Goal: Book appointment/travel/reservation

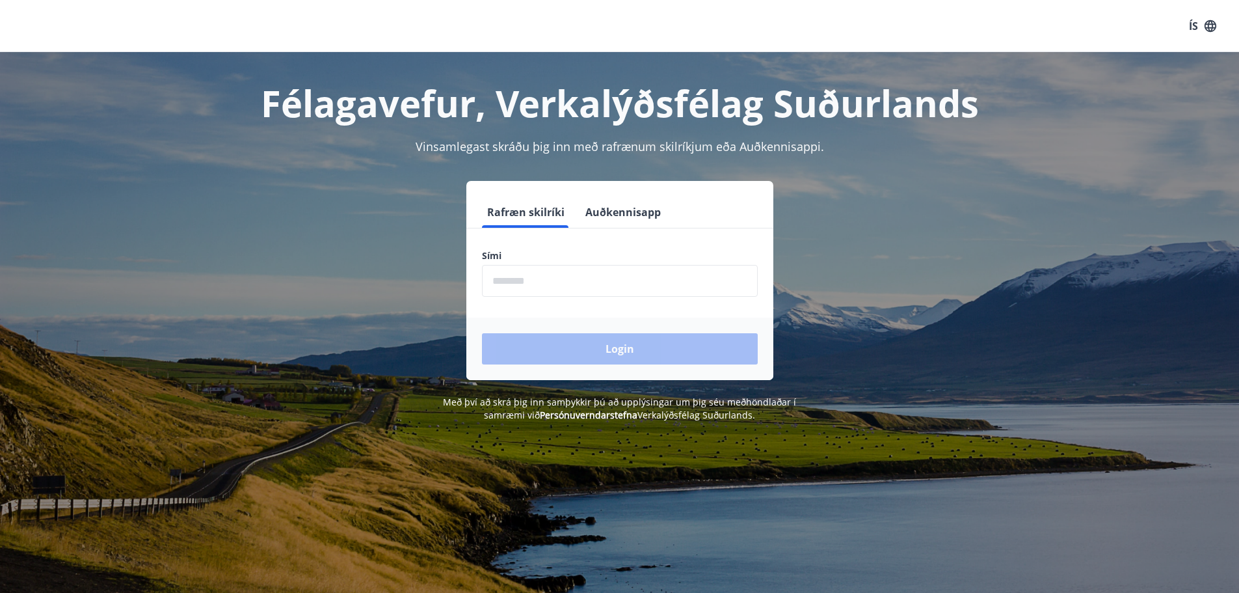
click at [529, 276] on input "phone" at bounding box center [620, 281] width 276 height 32
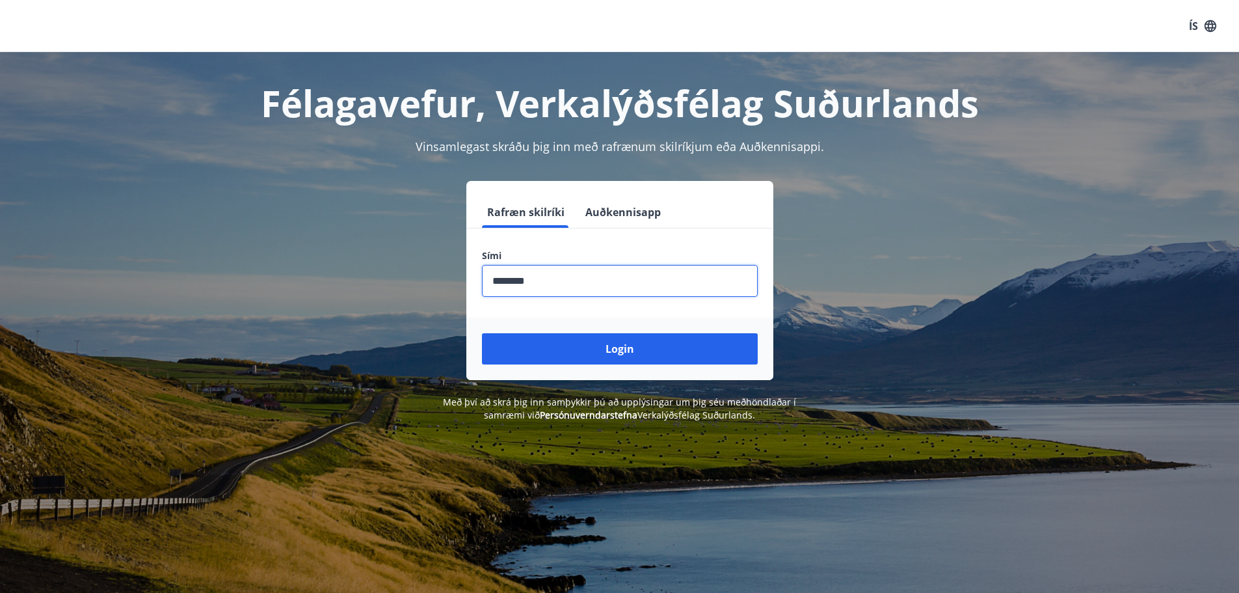
type input "********"
click at [482, 333] on button "Login" at bounding box center [620, 348] width 276 height 31
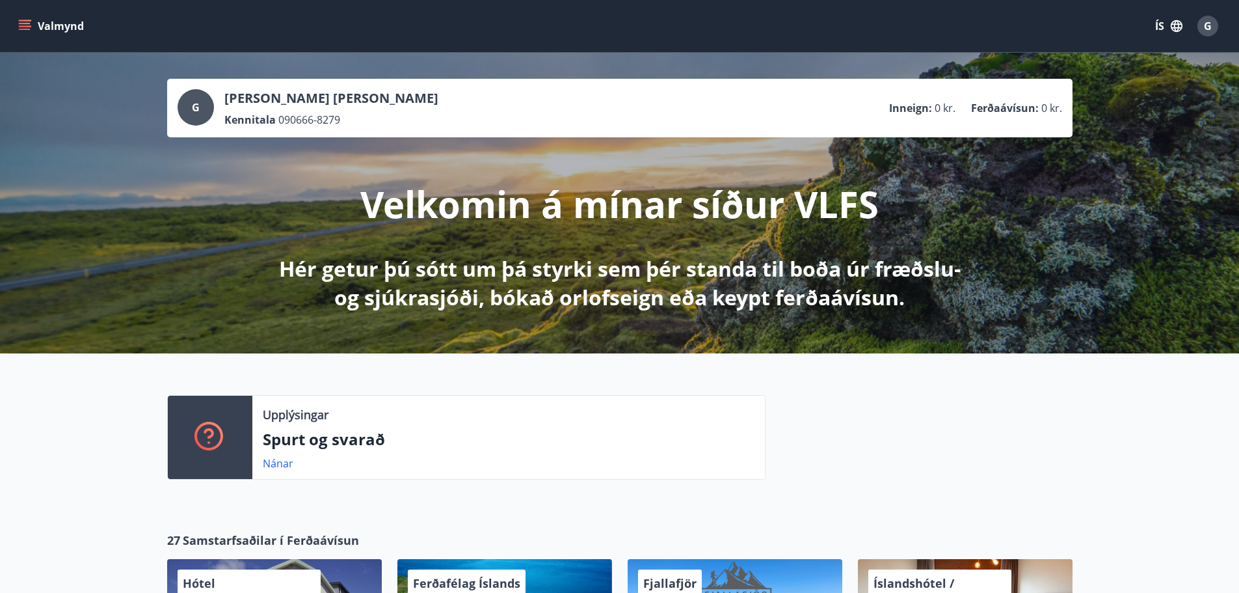
click at [27, 27] on icon "menu" at bounding box center [24, 26] width 13 height 13
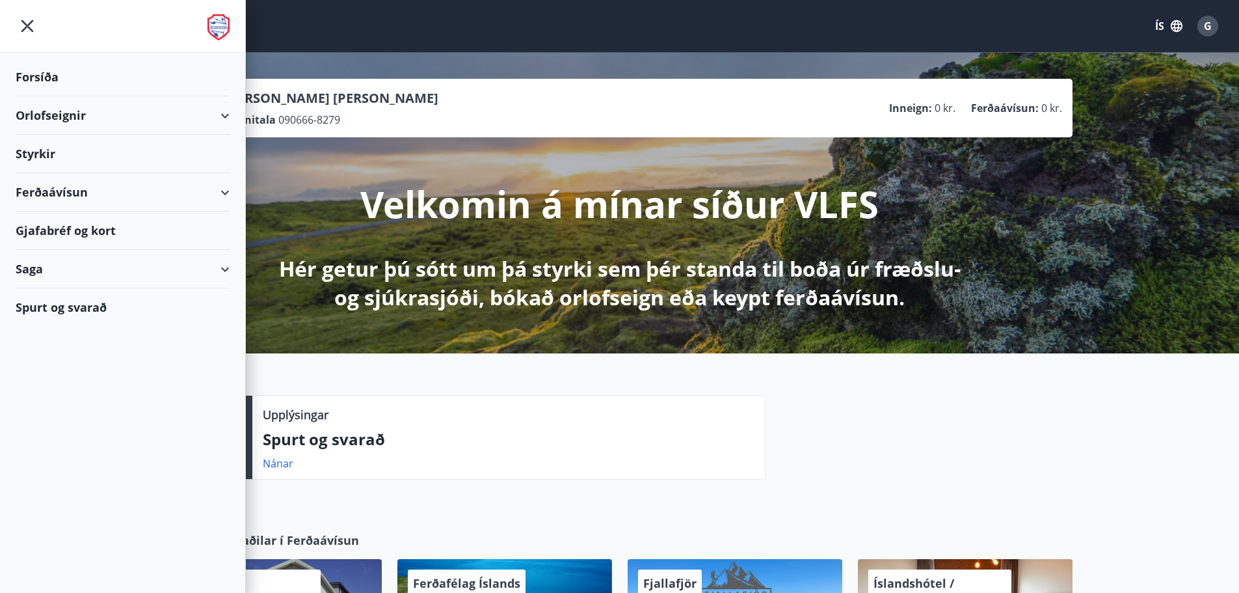
click at [74, 116] on div "Orlofseignir" at bounding box center [123, 115] width 214 height 38
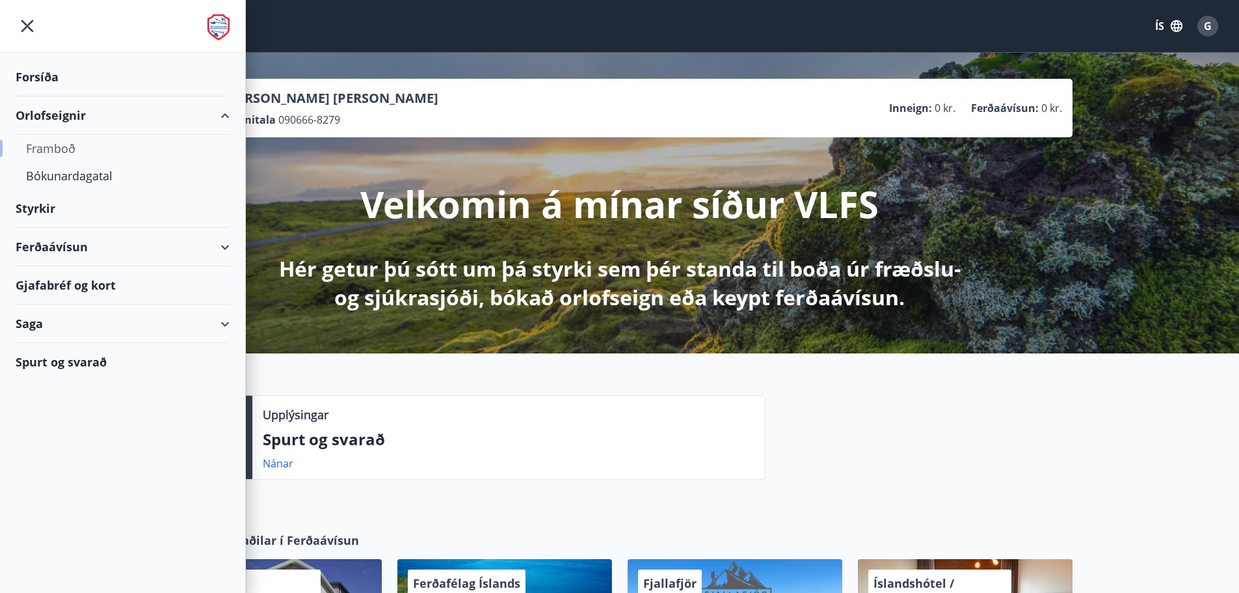
click at [51, 150] on div "Framboð" at bounding box center [122, 148] width 193 height 27
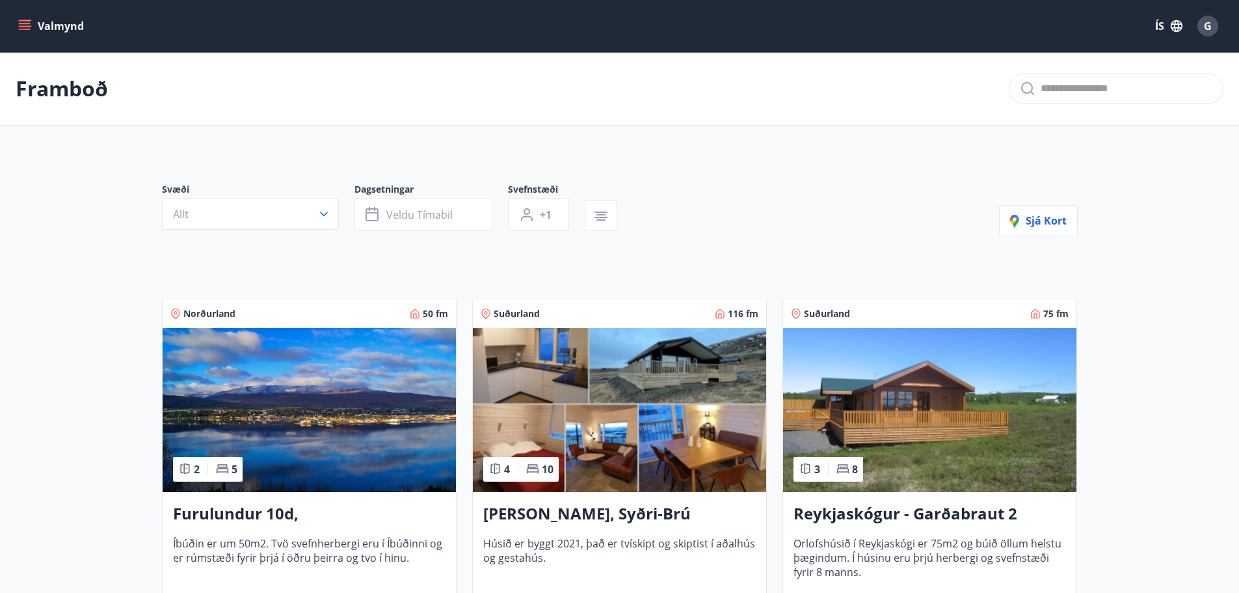
click at [36, 25] on button "Valmynd" at bounding box center [52, 25] width 73 height 23
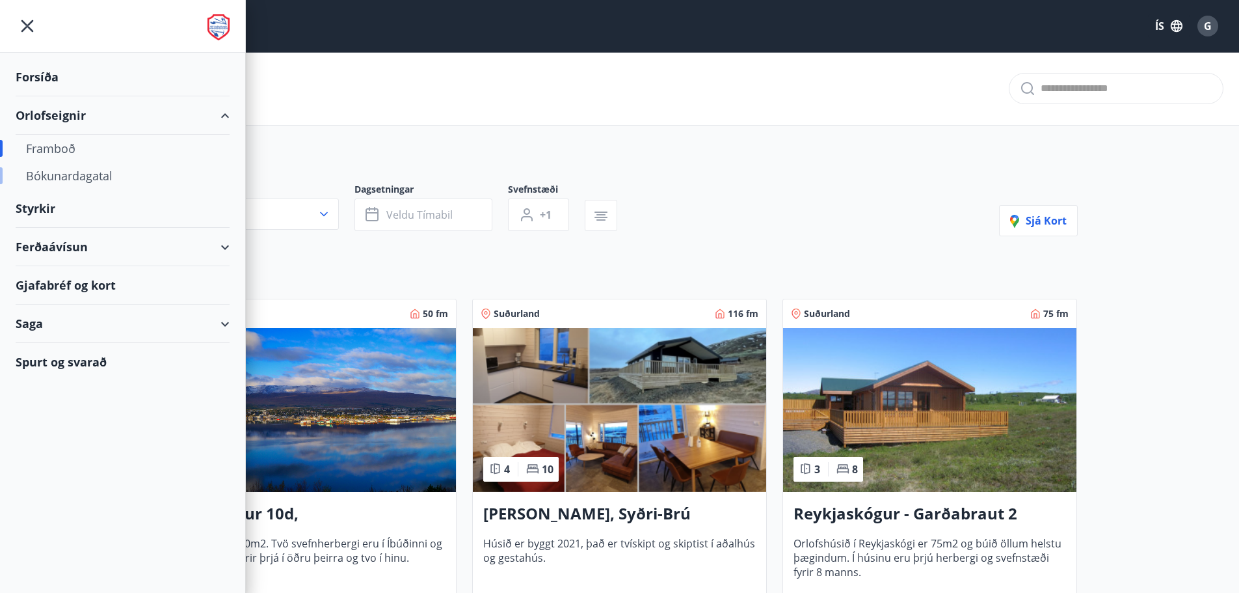
click at [75, 178] on div "Bókunardagatal" at bounding box center [122, 175] width 193 height 27
